Goal: Navigation & Orientation: Find specific page/section

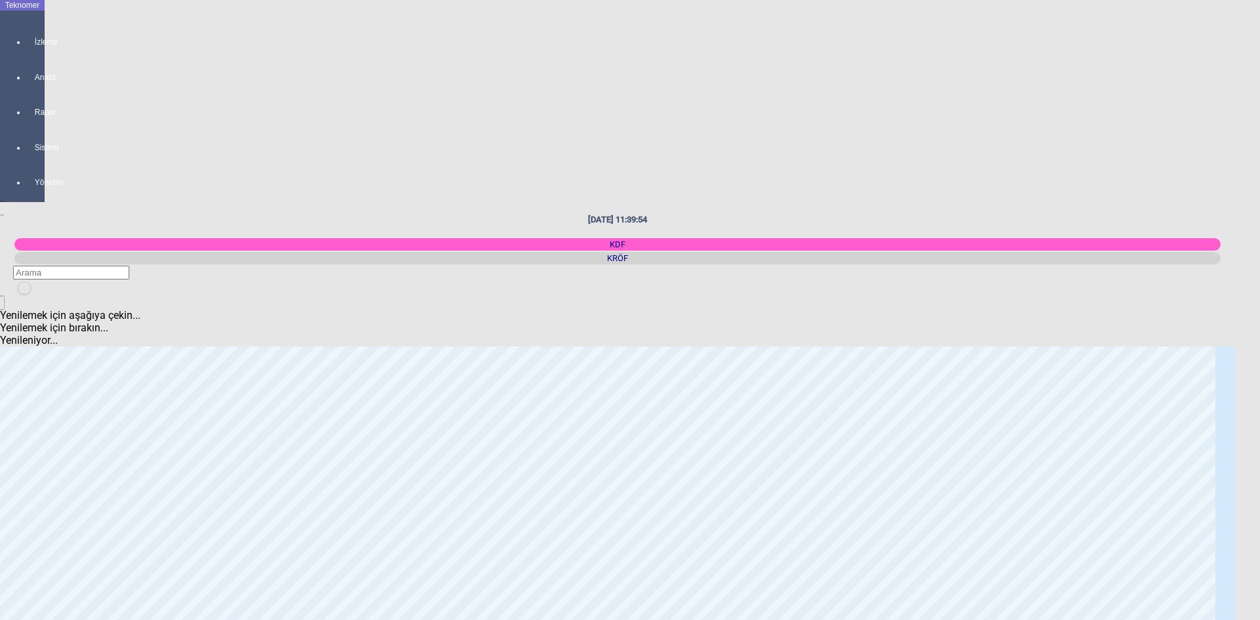
scroll to position [788, 0]
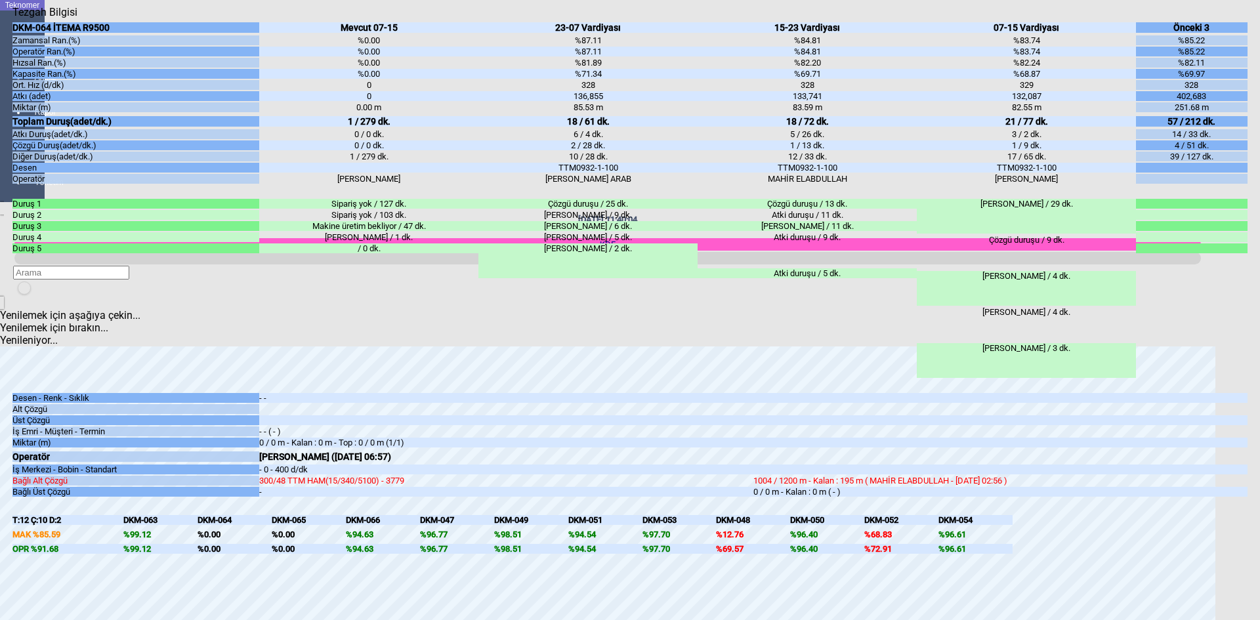
click at [1241, 18] on div "Kapat" at bounding box center [629, 18] width 1235 height 0
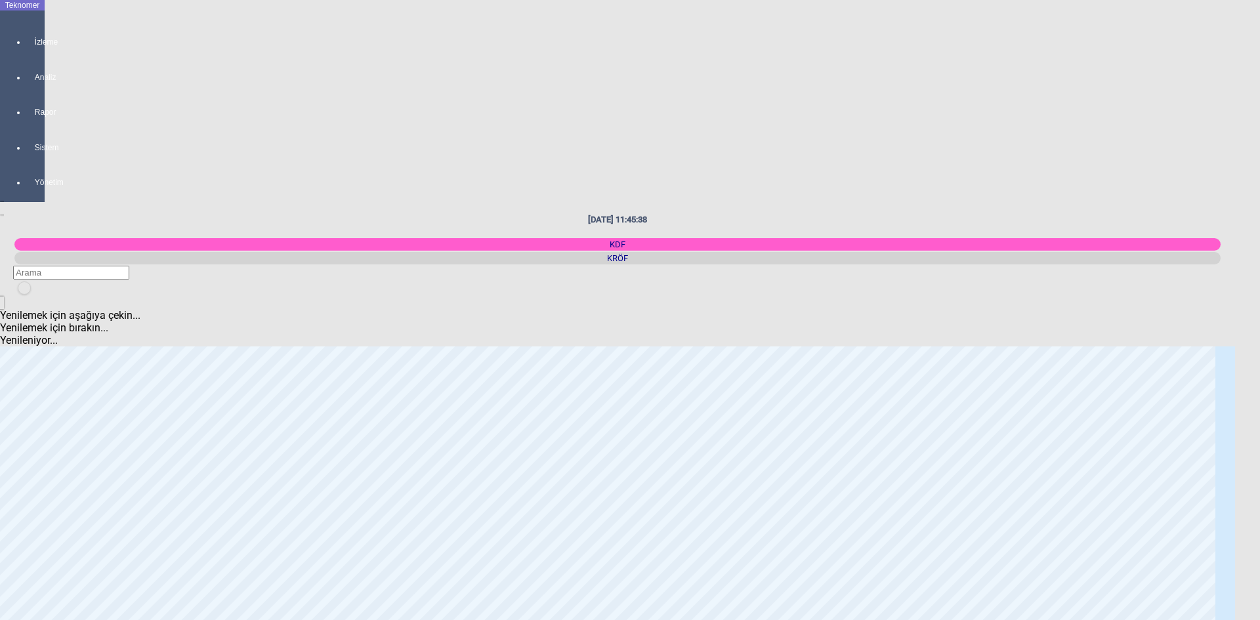
scroll to position [0, 0]
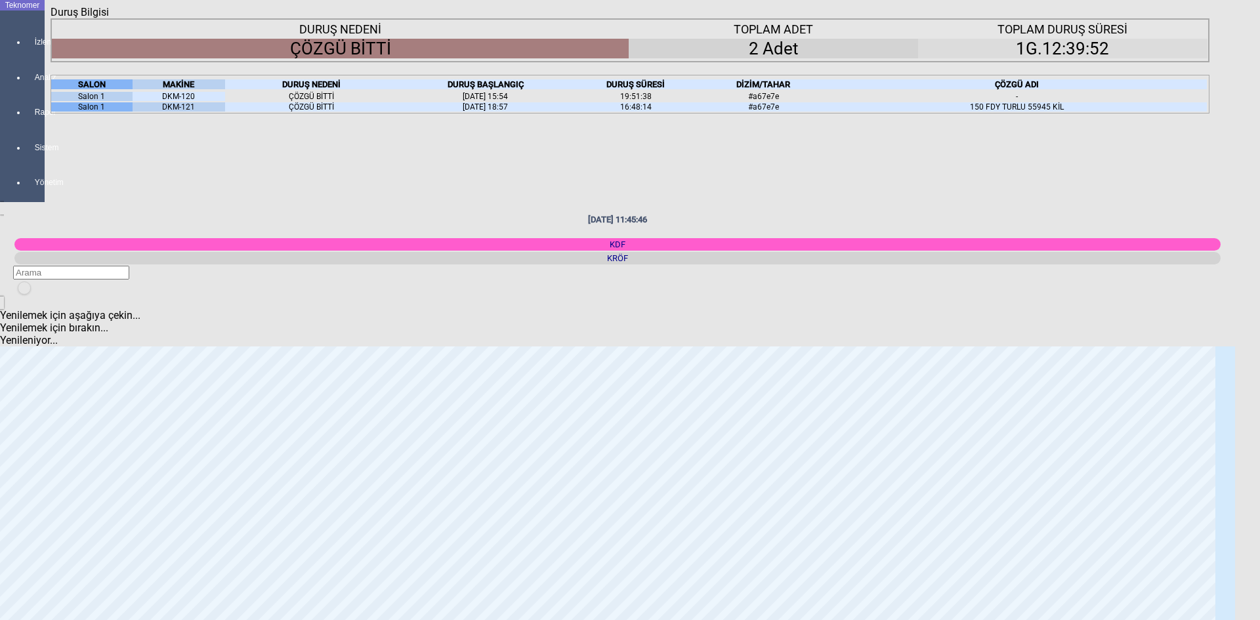
click at [1203, 18] on div "Kapat" at bounding box center [630, 18] width 1159 height 0
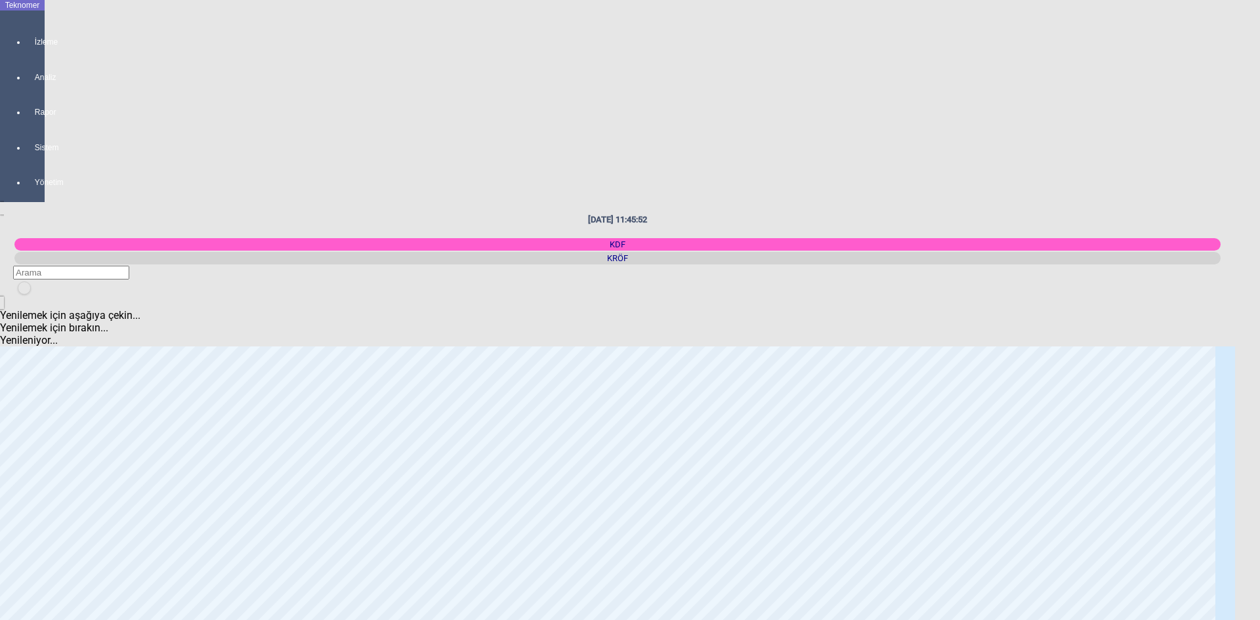
click at [23, 297] on icon "newfolder" at bounding box center [23, 297] width 0 height 0
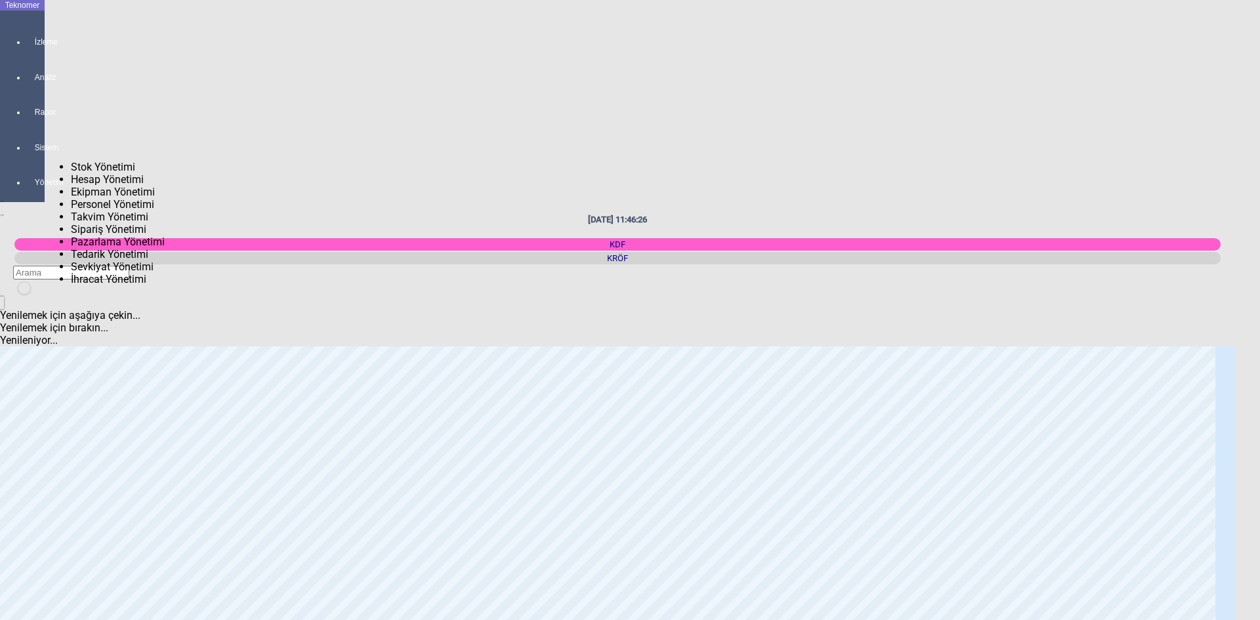
click at [26, 159] on div at bounding box center [35, 159] width 18 height 0
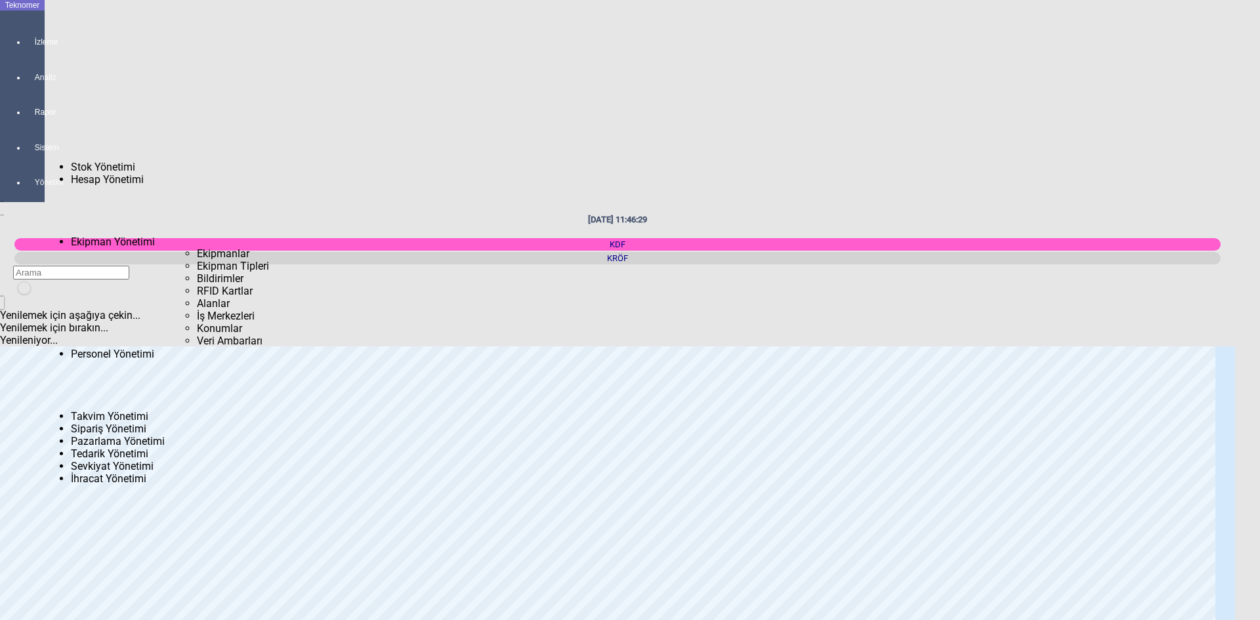
click at [197, 272] on span "Bildirimler" at bounding box center [220, 278] width 47 height 12
